Goal: Transaction & Acquisition: Purchase product/service

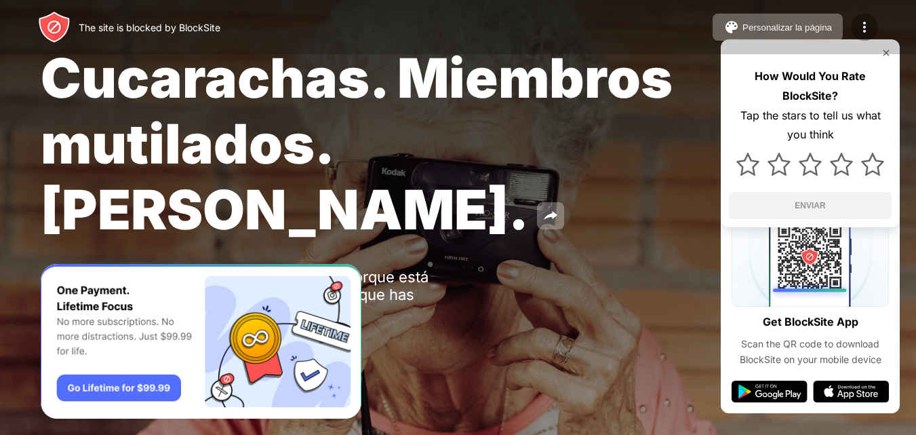
click at [864, 26] on img at bounding box center [864, 27] width 16 height 16
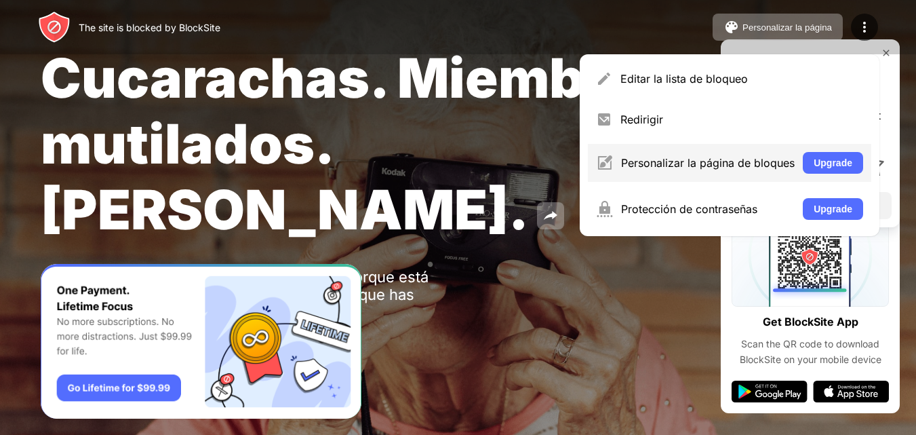
click at [792, 161] on div "Personalizar la página de bloques Upgrade" at bounding box center [729, 163] width 283 height 38
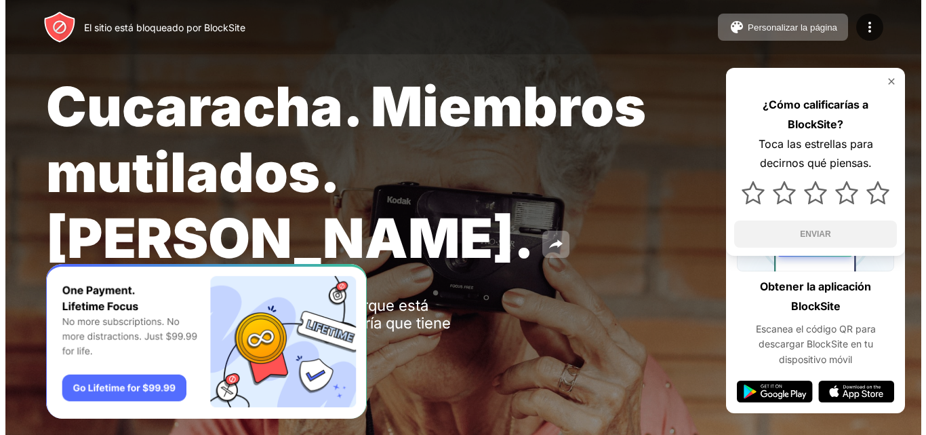
scroll to position [28, 0]
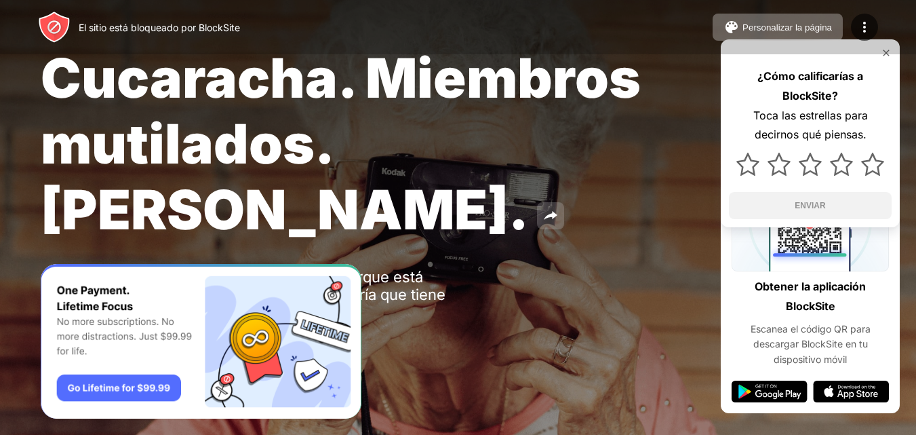
click at [542, 211] on img at bounding box center [550, 215] width 16 height 16
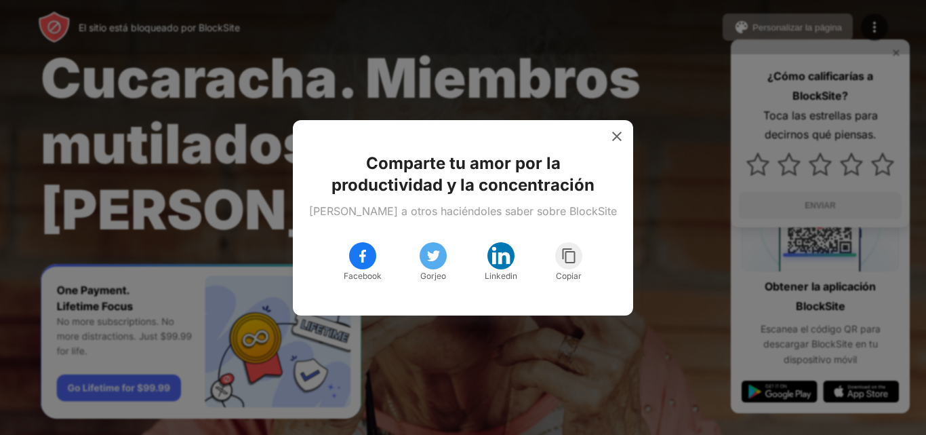
click at [355, 256] on img at bounding box center [363, 255] width 16 height 16
click at [610, 136] on img at bounding box center [617, 136] width 14 height 14
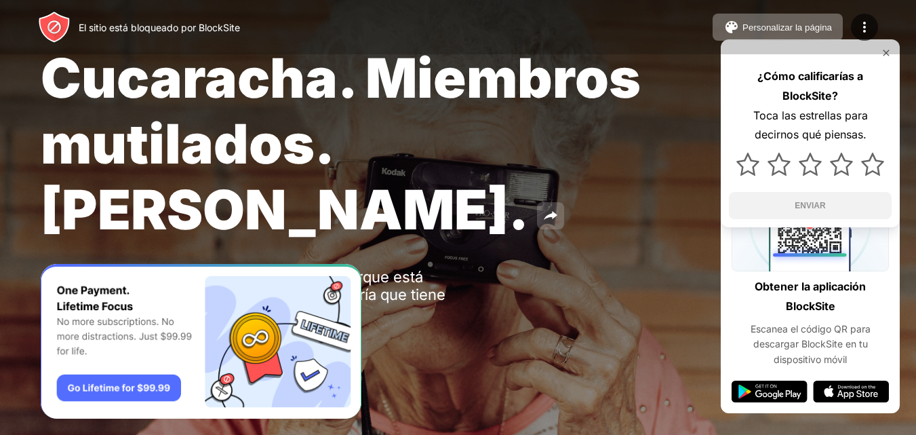
click at [542, 211] on img at bounding box center [550, 215] width 16 height 16
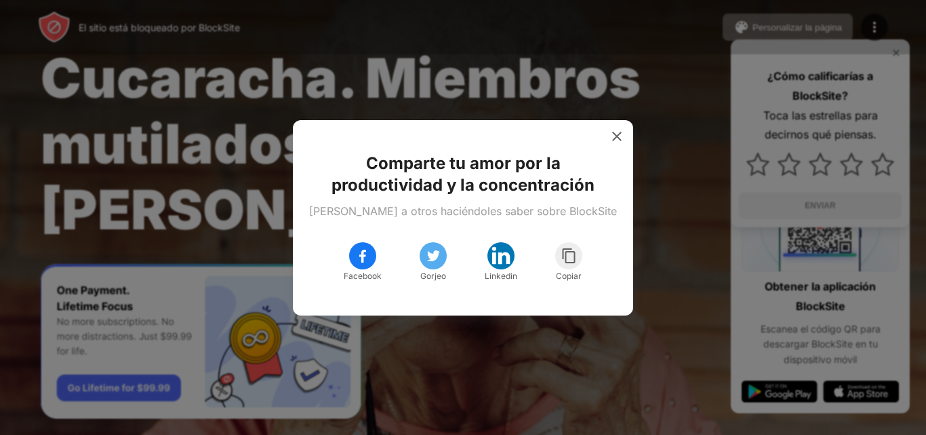
click at [639, 224] on div at bounding box center [463, 217] width 926 height 435
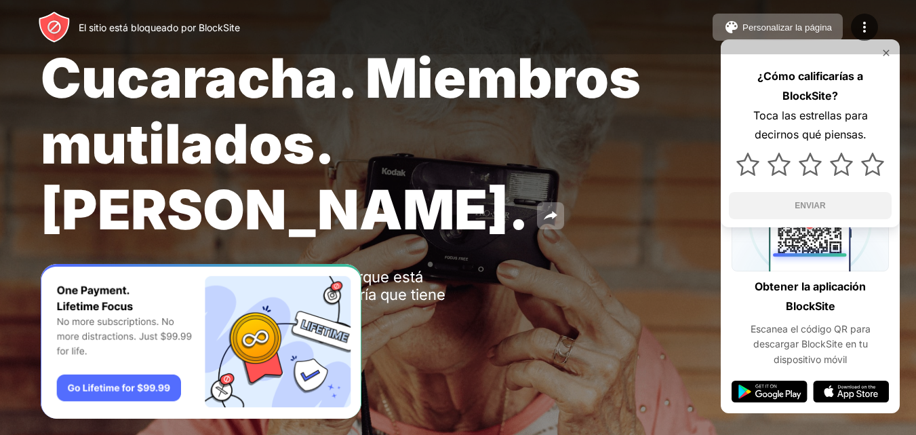
click at [883, 54] on img at bounding box center [886, 52] width 11 height 11
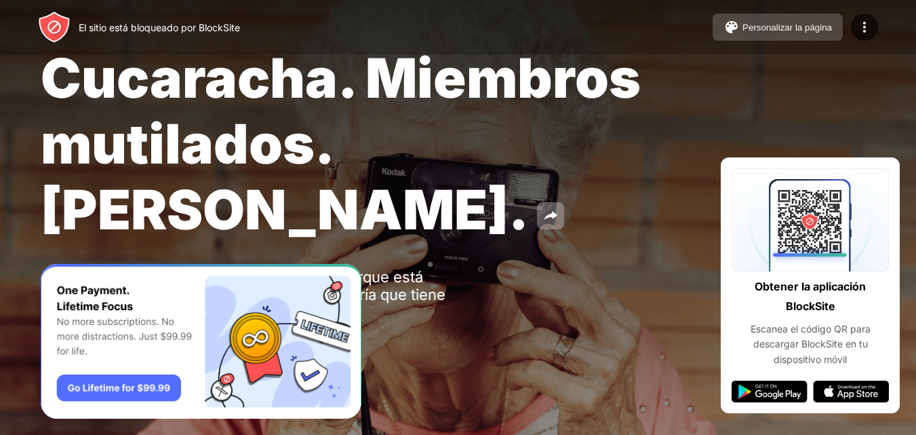
click at [809, 24] on font "Personalizar la página" at bounding box center [786, 27] width 89 height 10
